Goal: Use online tool/utility: Utilize a website feature to perform a specific function

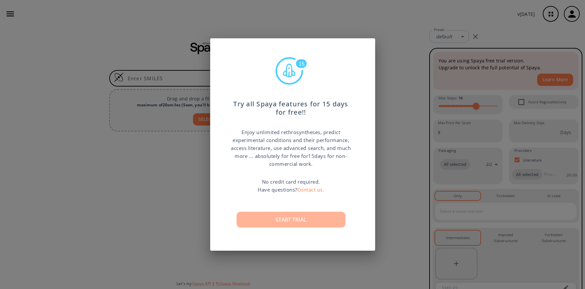
click at [268, 221] on button "Start trial" at bounding box center [291, 219] width 109 height 16
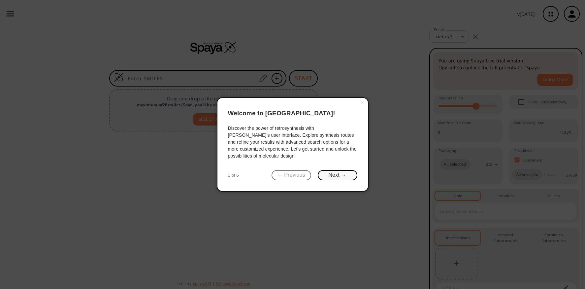
click at [335, 177] on button "Next →" at bounding box center [338, 175] width 40 height 10
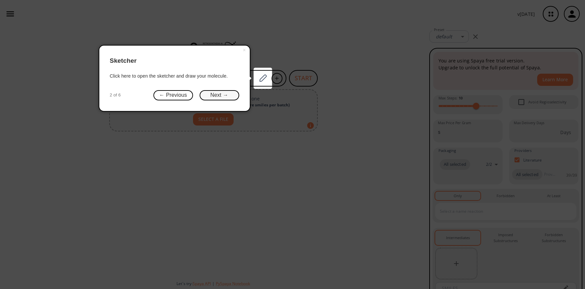
click at [222, 95] on button "Next →" at bounding box center [220, 95] width 40 height 10
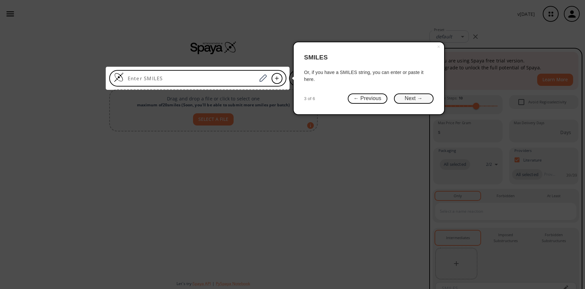
click at [412, 99] on button "Next →" at bounding box center [414, 98] width 40 height 10
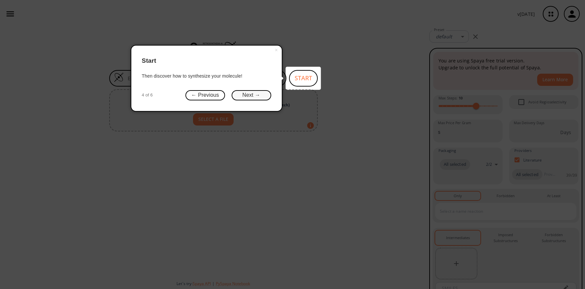
click at [251, 94] on button "Next →" at bounding box center [252, 95] width 40 height 10
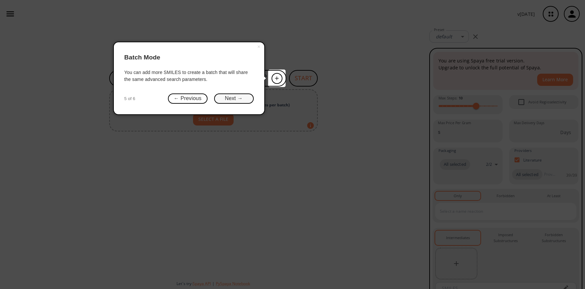
click at [240, 101] on button "Next →" at bounding box center [234, 98] width 40 height 10
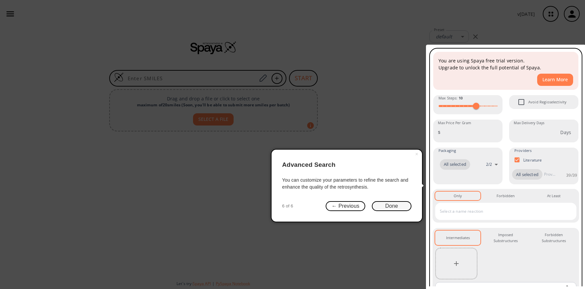
click at [395, 209] on button "Done" at bounding box center [392, 206] width 40 height 10
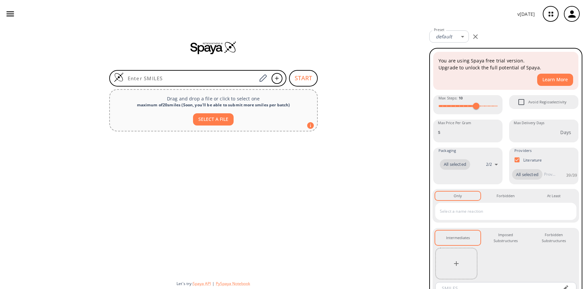
click at [351, 200] on div at bounding box center [213, 204] width 427 height 141
click at [248, 185] on div at bounding box center [213, 204] width 427 height 141
click at [213, 120] on button "SELECT A FILE" at bounding box center [213, 119] width 41 height 12
click at [354, 184] on div at bounding box center [213, 204] width 427 height 141
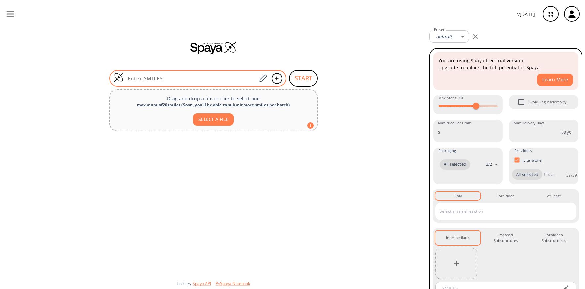
click at [249, 79] on input at bounding box center [190, 78] width 133 height 7
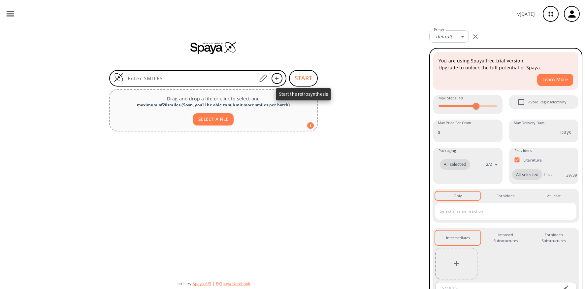
click at [302, 75] on button "START" at bounding box center [303, 78] width 29 height 16
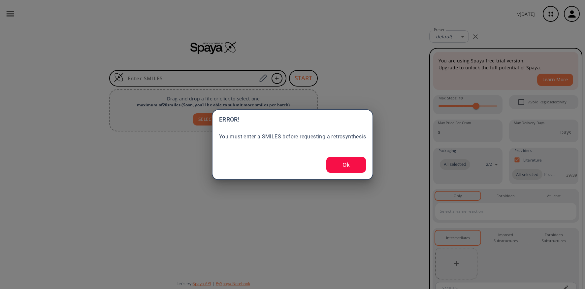
click at [306, 138] on div "You must enter a SMILES before requesting a retrosynthesis" at bounding box center [292, 136] width 147 height 9
click at [298, 138] on div "You must enter a SMILES before requesting a retrosynthesis" at bounding box center [292, 136] width 147 height 9
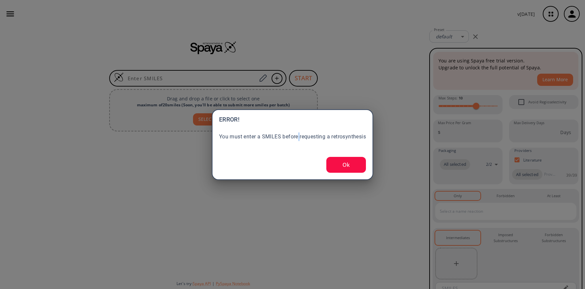
click at [298, 138] on div "You must enter a SMILES before requesting a retrosynthesis" at bounding box center [292, 136] width 147 height 9
click at [277, 138] on div "You must enter a SMILES before requesting a retrosynthesis" at bounding box center [292, 136] width 147 height 9
click at [291, 140] on div "You must enter a SMILES before requesting a retrosynthesis" at bounding box center [292, 136] width 147 height 9
click at [263, 137] on div "You must enter a SMILES before requesting a retrosynthesis" at bounding box center [292, 136] width 147 height 9
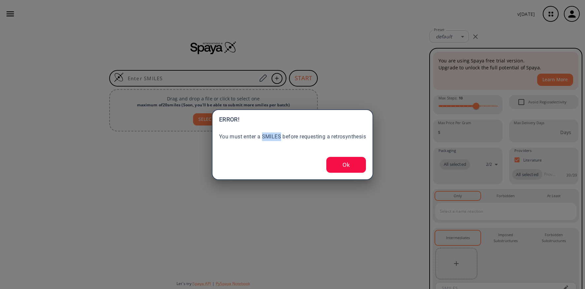
click at [269, 144] on div "ERROR! You must enter a SMILES before requesting a retrosynthesis Ok" at bounding box center [292, 144] width 147 height 56
click at [269, 137] on div "You must enter a SMILES before requesting a retrosynthesis" at bounding box center [292, 136] width 147 height 9
click at [269, 153] on div "ERROR! You must enter a SMILES before requesting a retrosynthesis Ok" at bounding box center [292, 144] width 147 height 56
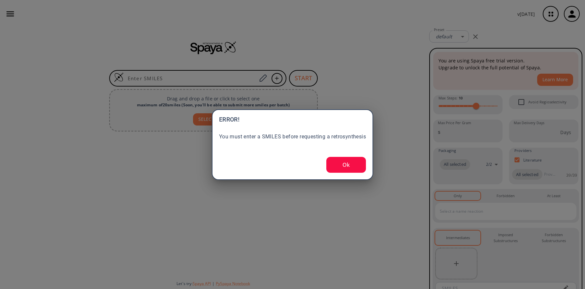
click at [346, 162] on button "Ok" at bounding box center [346, 165] width 40 height 16
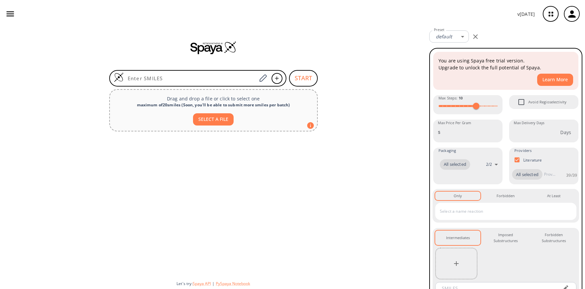
click at [346, 162] on div at bounding box center [213, 204] width 427 height 141
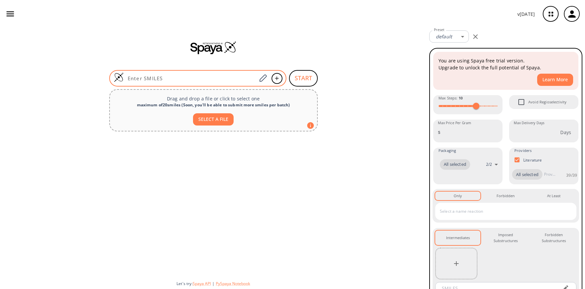
click at [149, 79] on input at bounding box center [190, 78] width 133 height 7
click at [275, 79] on icon at bounding box center [276, 78] width 7 height 4
click at [278, 79] on icon at bounding box center [276, 78] width 7 height 4
click at [208, 76] on input at bounding box center [190, 78] width 133 height 7
click at [201, 78] on input at bounding box center [190, 78] width 133 height 7
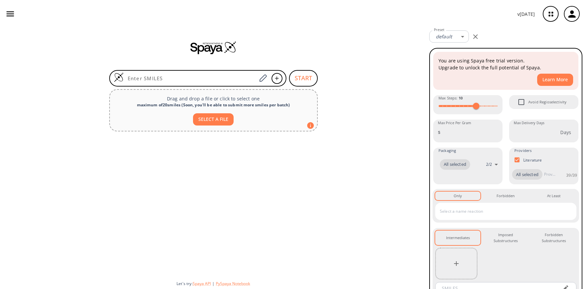
click at [258, 175] on div at bounding box center [213, 204] width 427 height 141
click at [467, 68] on p "You are using Spaya free trial version. Upgrade to unlock the full potential of…" at bounding box center [505, 64] width 135 height 14
click at [399, 185] on div at bounding box center [213, 204] width 427 height 141
click at [401, 191] on div at bounding box center [213, 204] width 427 height 141
click at [399, 189] on div at bounding box center [213, 204] width 427 height 141
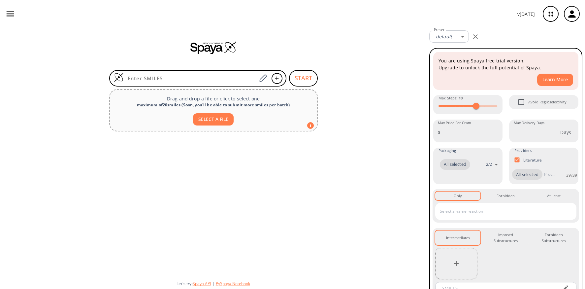
click at [201, 158] on div at bounding box center [213, 204] width 427 height 141
click at [257, 104] on div "maximum of 20 smiles ( Soon, you'll be able to submit more smiles per batch )" at bounding box center [213, 105] width 197 height 6
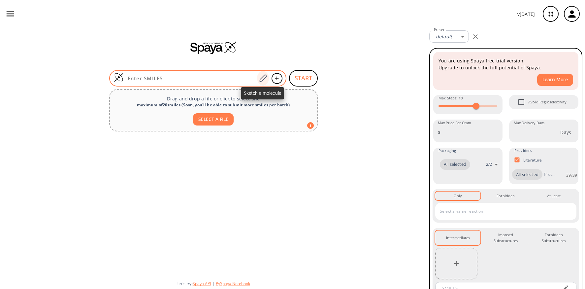
click at [262, 78] on icon at bounding box center [262, 78] width 9 height 9
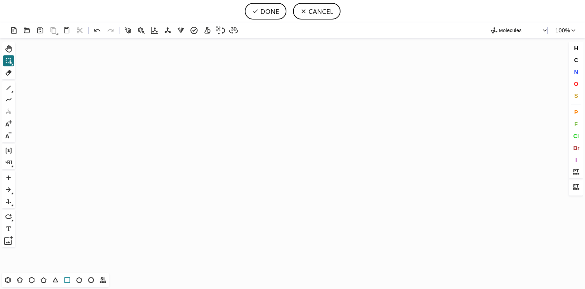
click at [64, 280] on icon at bounding box center [67, 279] width 9 height 9
click at [167, 198] on icon "Created with [PERSON_NAME] 2.3.0" at bounding box center [292, 155] width 549 height 235
click at [7, 87] on icon at bounding box center [8, 87] width 9 height 9
click at [10, 152] on icon at bounding box center [8, 150] width 9 height 9
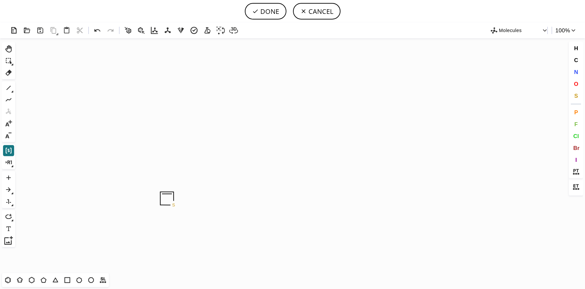
click at [12, 92] on icon at bounding box center [13, 92] width 2 height 2
click at [35, 90] on icon at bounding box center [33, 87] width 7 height 7
drag, startPoint x: 175, startPoint y: 205, endPoint x: 198, endPoint y: 204, distance: 23.8
drag, startPoint x: 174, startPoint y: 206, endPoint x: 174, endPoint y: 223, distance: 17.5
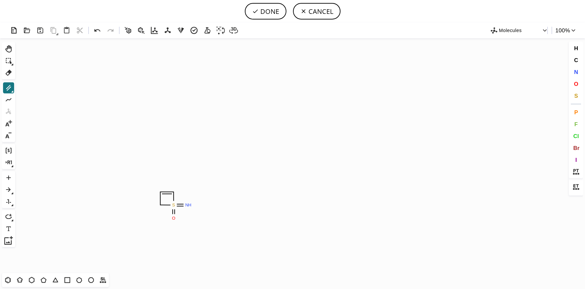
click at [12, 90] on icon at bounding box center [12, 91] width 2 height 2
click at [20, 88] on icon at bounding box center [21, 87] width 7 height 7
drag, startPoint x: 188, startPoint y: 205, endPoint x: 204, endPoint y: 193, distance: 19.5
drag, startPoint x: 198, startPoint y: 198, endPoint x: 217, endPoint y: 211, distance: 24.2
drag, startPoint x: 218, startPoint y: 194, endPoint x: 213, endPoint y: 179, distance: 16.2
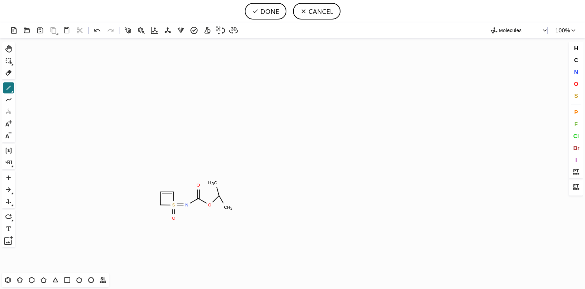
drag, startPoint x: 218, startPoint y: 195, endPoint x: 223, endPoint y: 205, distance: 11.4
click at [8, 90] on icon at bounding box center [8, 87] width 9 height 9
click at [21, 89] on icon at bounding box center [21, 87] width 7 height 7
drag, startPoint x: 160, startPoint y: 192, endPoint x: 146, endPoint y: 168, distance: 27.6
click at [7, 281] on icon at bounding box center [8, 280] width 4 height 4
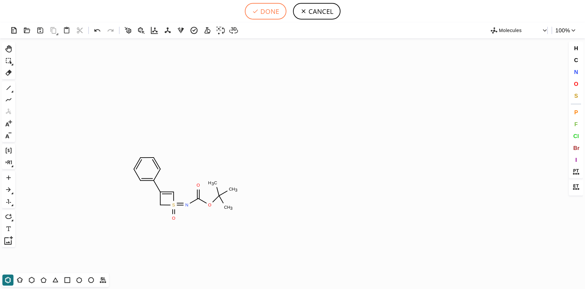
click at [269, 15] on button "DONE" at bounding box center [266, 11] width 42 height 16
type input "S1(=O)(=NC(=O)OC(C)(C)C)CC(C2C=CC=CC=2)=C1"
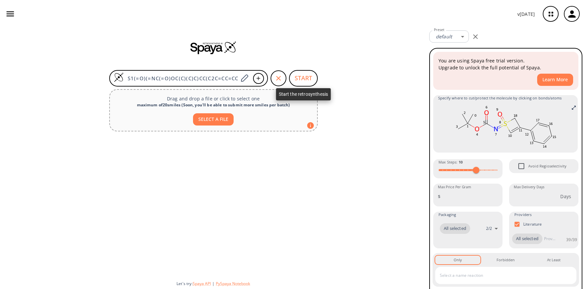
click at [303, 79] on button "START" at bounding box center [303, 78] width 29 height 16
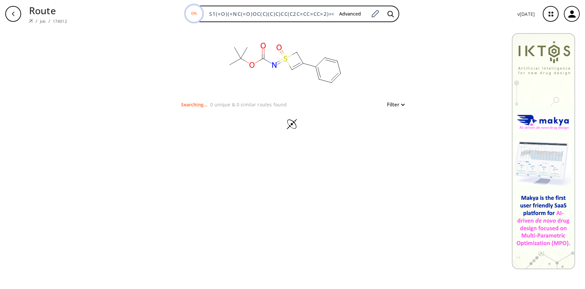
click at [82, 178] on div "clear Searching... 0 unique & 0 similar routes found Filter" at bounding box center [292, 158] width 585 height 261
click at [258, 104] on p "0 unique & 0 similar routes found" at bounding box center [248, 104] width 77 height 7
click at [190, 107] on p "Searching..." at bounding box center [194, 104] width 27 height 7
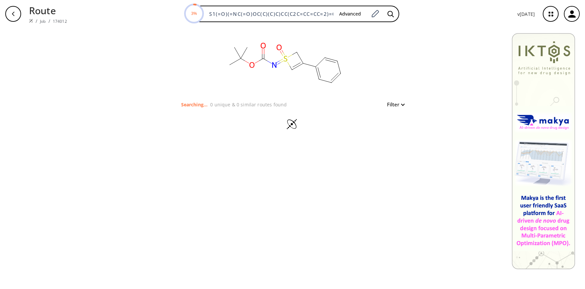
click at [190, 107] on p "Searching..." at bounding box center [194, 104] width 27 height 7
click at [218, 103] on p "0 unique & 0 similar routes found" at bounding box center [248, 104] width 77 height 7
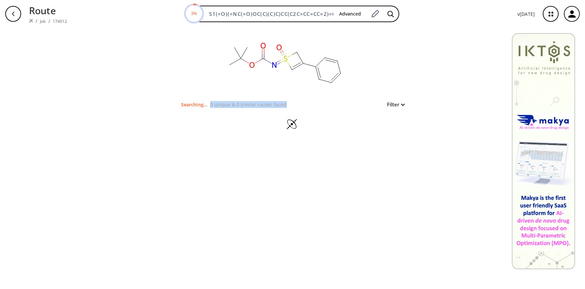
click at [229, 103] on p "0 unique & 0 similar routes found" at bounding box center [248, 104] width 77 height 7
click at [240, 106] on p "0 unique & 0 similar routes found" at bounding box center [248, 104] width 77 height 7
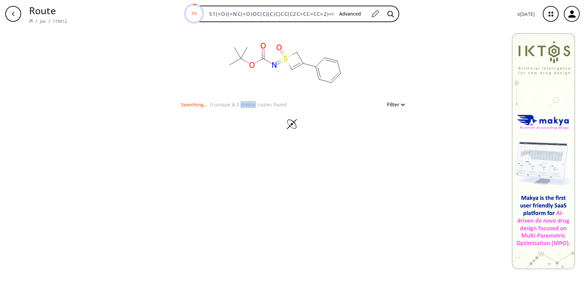
click at [240, 106] on p "0 unique & 0 similar routes found" at bounding box center [248, 104] width 77 height 7
click at [247, 106] on p "0 unique & 0 similar routes found" at bounding box center [248, 104] width 77 height 7
click at [251, 106] on p "0 unique & 0 similar routes found" at bounding box center [248, 104] width 77 height 7
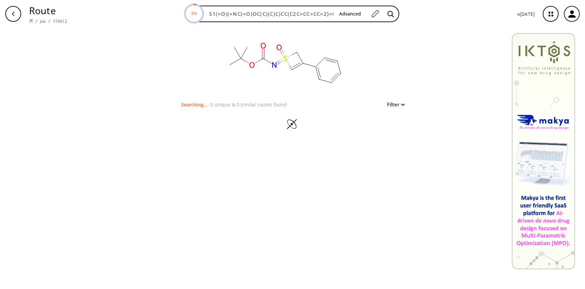
click at [251, 106] on p "0 unique & 0 similar routes found" at bounding box center [248, 104] width 77 height 7
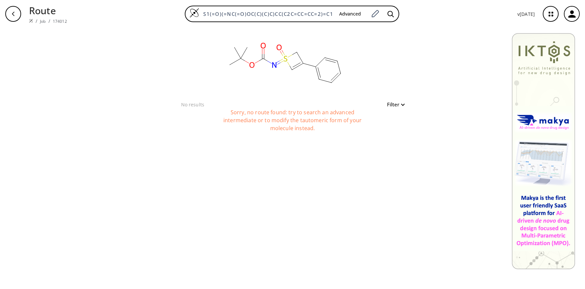
click at [284, 119] on div "Sorry, no route found: try to search an advanced intermediate or to modify the …" at bounding box center [292, 124] width 165 height 33
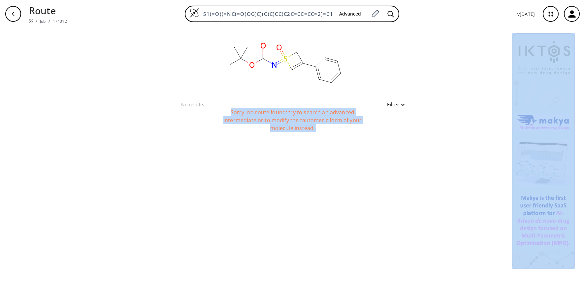
click at [299, 118] on div "Sorry, no route found: try to search an advanced intermediate or to modify the …" at bounding box center [292, 124] width 165 height 33
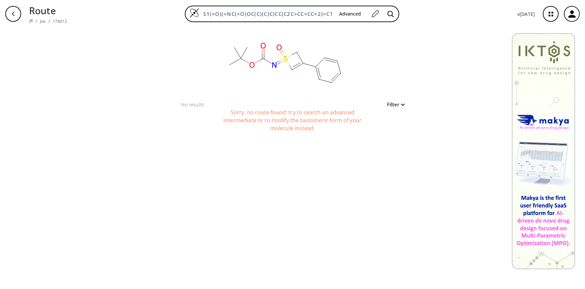
click at [457, 137] on div "clear No results Filter Sorry, no route found: try to search an advanced interm…" at bounding box center [292, 158] width 585 height 261
click at [543, 64] on img at bounding box center [543, 151] width 63 height 236
click at [484, 48] on div "clear No results Filter Sorry, no route found: try to search an advanced interm…" at bounding box center [292, 158] width 585 height 261
click at [355, 102] on div "No results Filter" at bounding box center [292, 104] width 223 height 8
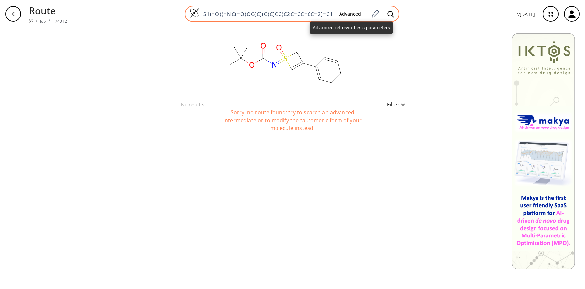
click at [351, 12] on button "Advanced" at bounding box center [350, 14] width 32 height 12
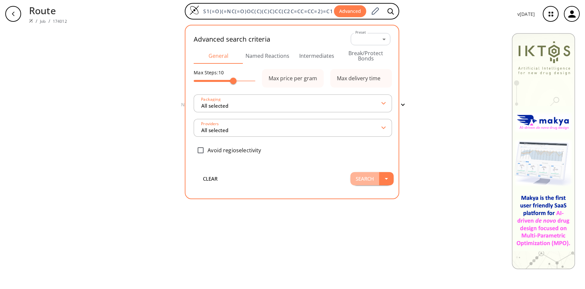
click at [360, 173] on button "Search" at bounding box center [364, 178] width 29 height 13
